Goal: Task Accomplishment & Management: Manage account settings

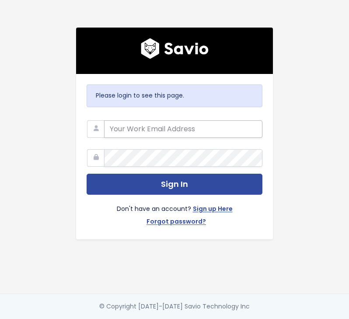
click at [128, 133] on input "email" at bounding box center [183, 129] width 158 height 18
click at [249, 319] on com-1password-button at bounding box center [174, 319] width 349 height 0
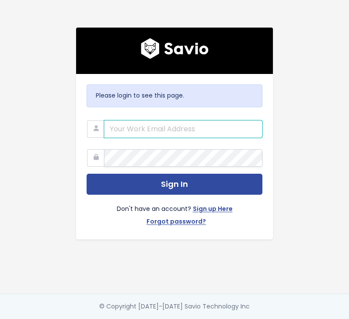
click at [255, 319] on com-1password-button at bounding box center [174, 319] width 349 height 0
click at [116, 132] on input "email" at bounding box center [183, 129] width 158 height 18
click at [251, 319] on com-1password-button at bounding box center [174, 319] width 349 height 0
click at [249, 319] on com-1password-button at bounding box center [174, 319] width 349 height 0
click at [245, 319] on com-1password-button at bounding box center [174, 319] width 349 height 0
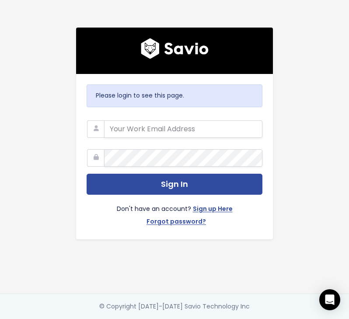
click at [179, 115] on div "Please login to see this page. Sign In Don't have an account? Sign up Here Forg…" at bounding box center [174, 156] width 197 height 165
click at [173, 140] on form "Sign In Don't have an account? Sign up Here Forgot password?" at bounding box center [175, 172] width 176 height 113
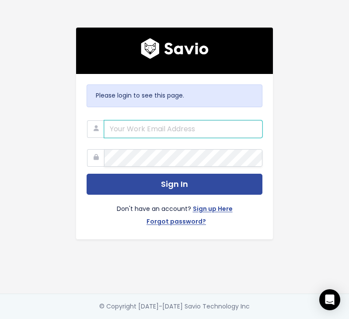
click at [169, 133] on input "email" at bounding box center [183, 129] width 158 height 18
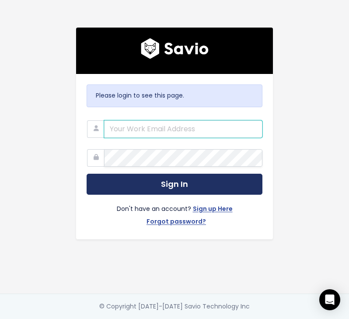
type input "du Mesnil"
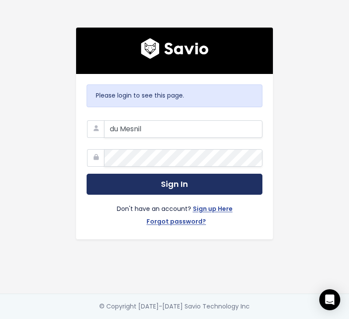
click at [152, 187] on button "Sign In" at bounding box center [175, 184] width 176 height 21
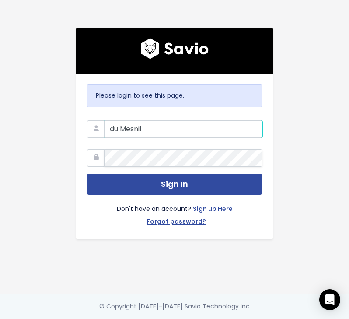
click at [189, 131] on input "du Mesnil" at bounding box center [183, 129] width 158 height 18
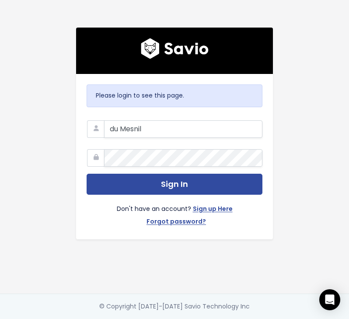
click at [343, 145] on main "Please login to see this page. [GEOGRAPHIC_DATA] Sign In Don't have an account?…" at bounding box center [174, 159] width 349 height 319
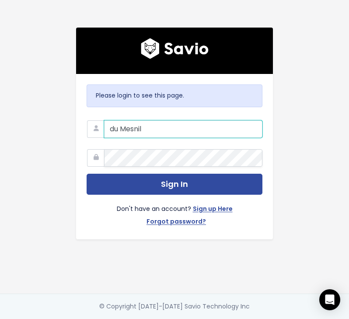
click at [127, 135] on input "du Mesnil" at bounding box center [183, 129] width 158 height 18
click at [251, 319] on com-1password-button at bounding box center [174, 319] width 349 height 0
click at [211, 126] on input "du Mesnil" at bounding box center [183, 129] width 158 height 18
drag, startPoint x: 211, startPoint y: 126, endPoint x: 44, endPoint y: 126, distance: 167.1
click at [44, 126] on div "Please login to see this page. [GEOGRAPHIC_DATA] Sign In Don't have an account?…" at bounding box center [174, 147] width 315 height 294
